Goal: Find contact information: Find contact information

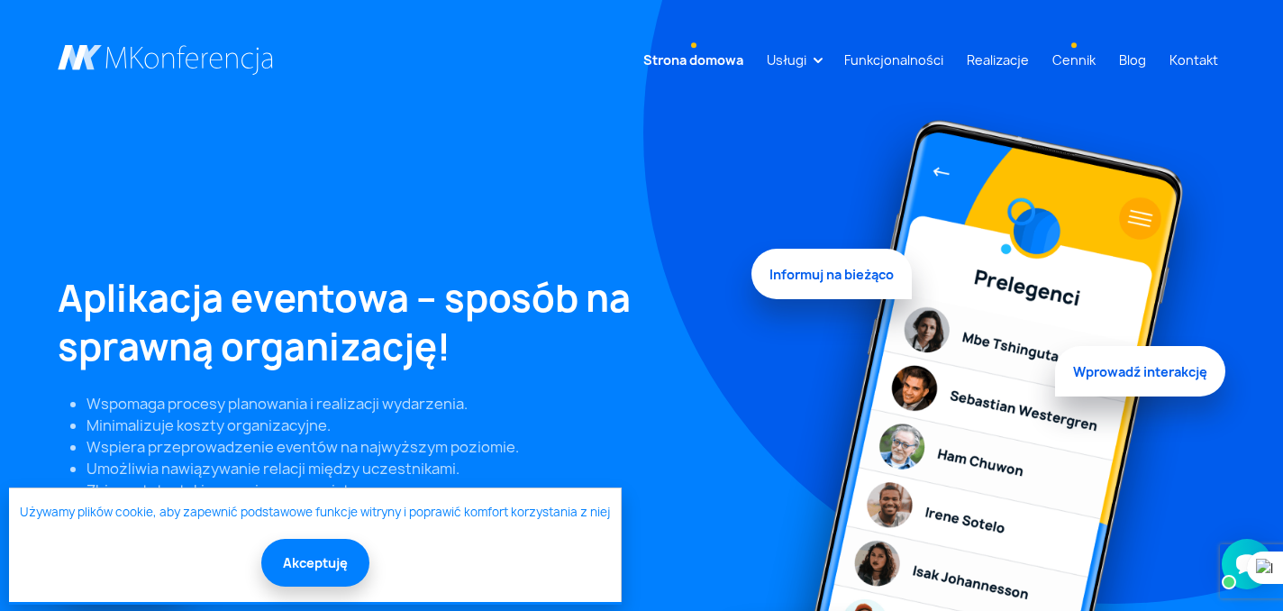
click at [1071, 55] on link "Cennik" at bounding box center [1074, 59] width 58 height 33
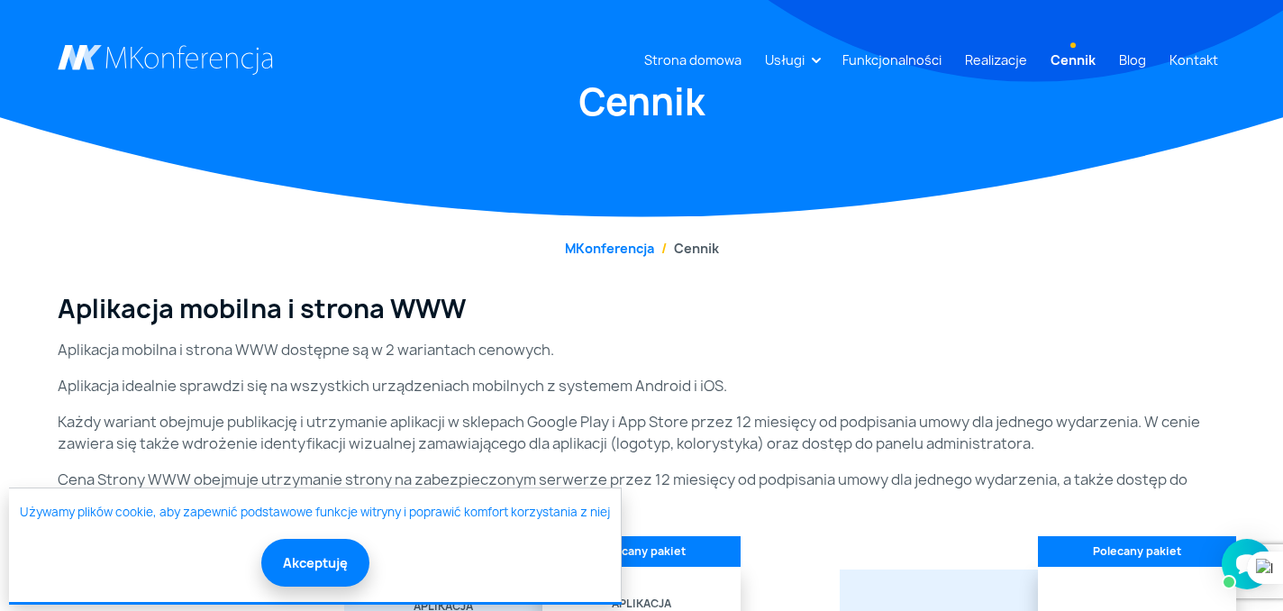
scroll to position [75, 0]
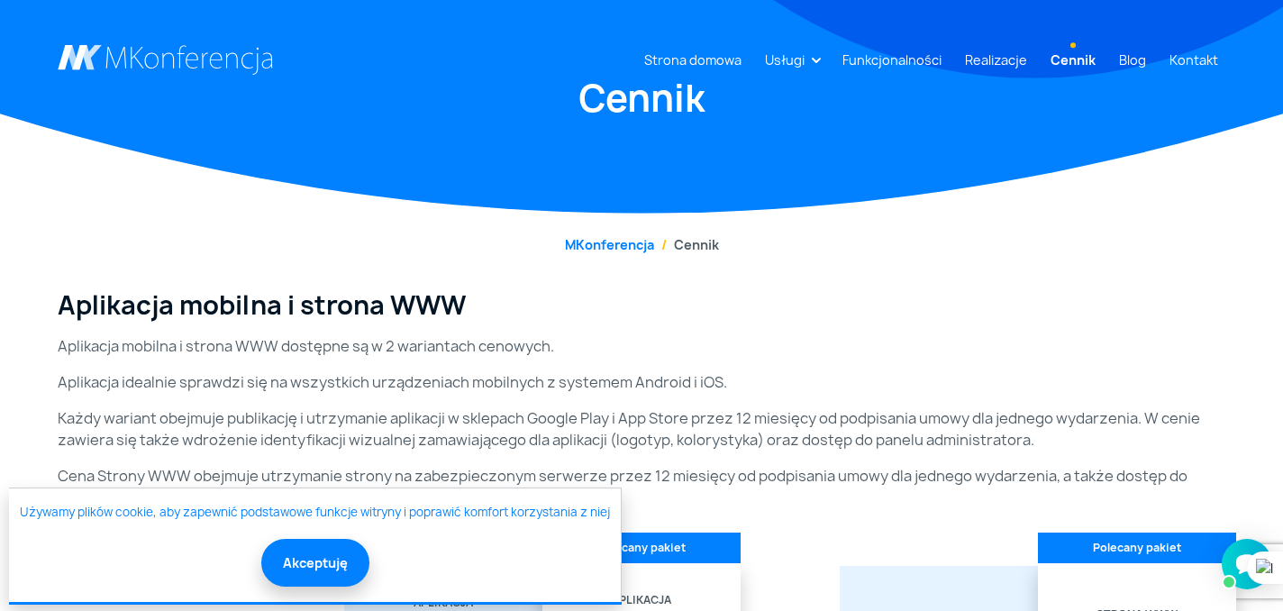
drag, startPoint x: 341, startPoint y: 575, endPoint x: 381, endPoint y: 554, distance: 45.5
click at [341, 574] on button "Akceptuję" at bounding box center [315, 563] width 108 height 48
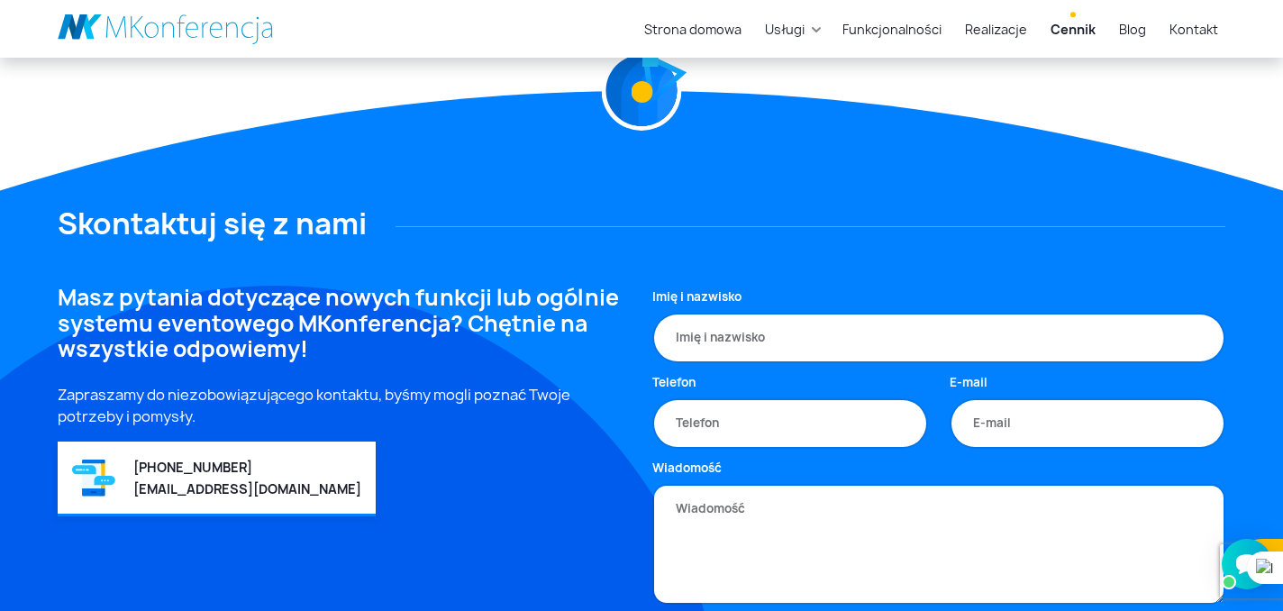
scroll to position [3616, 0]
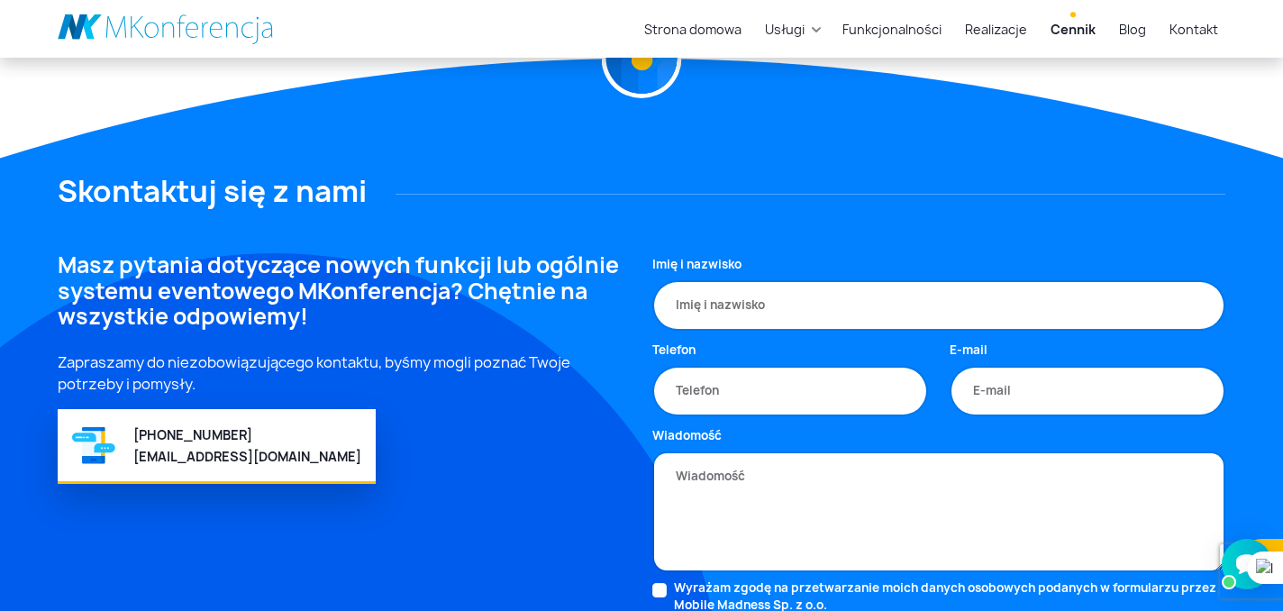
click at [132, 450] on div "[PHONE_NUMBER] [EMAIL_ADDRESS][DOMAIN_NAME]" at bounding box center [217, 445] width 318 height 72
click at [160, 450] on link "[EMAIL_ADDRESS][DOMAIN_NAME]" at bounding box center [247, 456] width 228 height 17
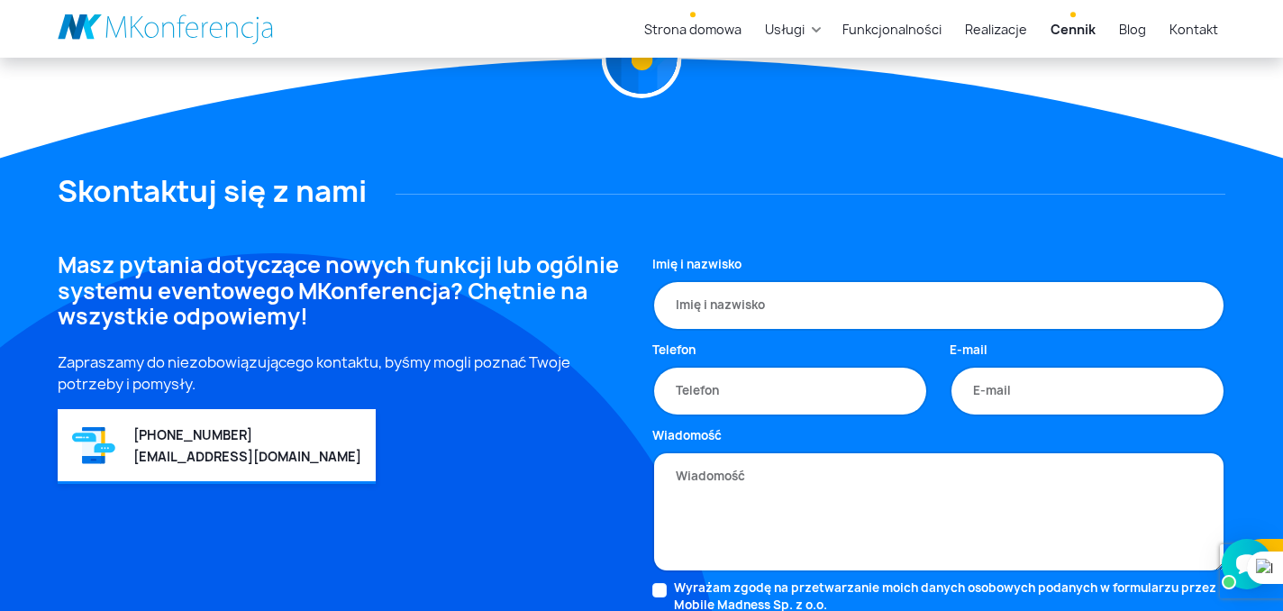
scroll to position [3619, 0]
